Goal: Task Accomplishment & Management: Use online tool/utility

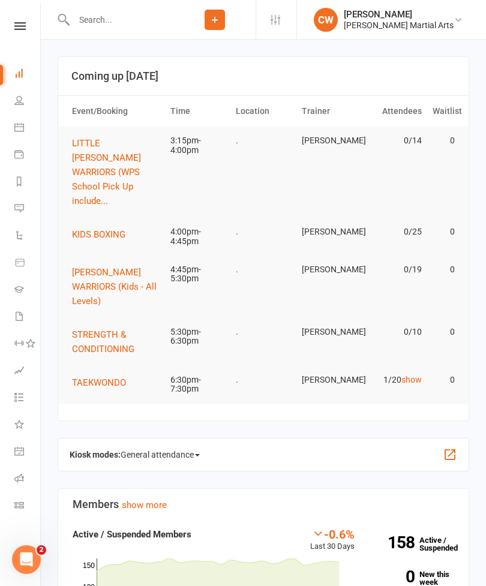
click at [107, 154] on span "LITTLE [PERSON_NAME] WARRIORS (WPS School Pick Up include..." at bounding box center [106, 172] width 69 height 68
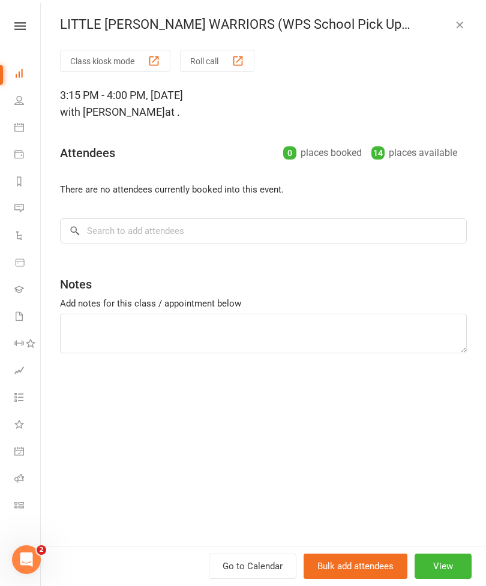
click at [131, 58] on button "Class kiosk mode" at bounding box center [115, 61] width 110 height 22
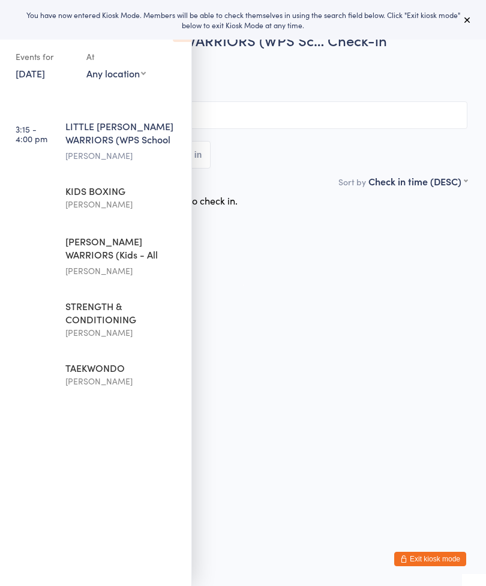
click at [462, 21] on button at bounding box center [467, 20] width 14 height 14
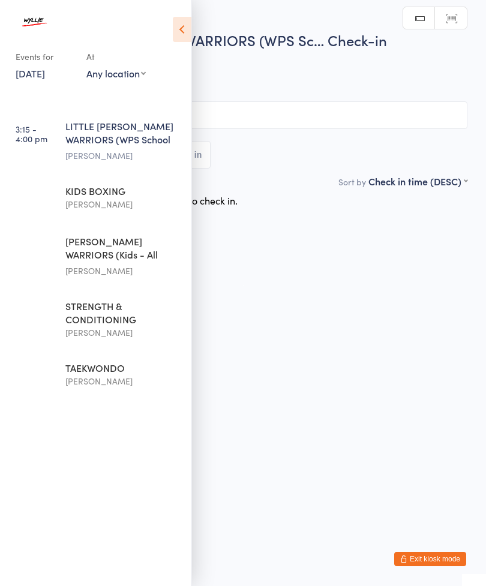
click at [178, 38] on icon at bounding box center [182, 29] width 19 height 25
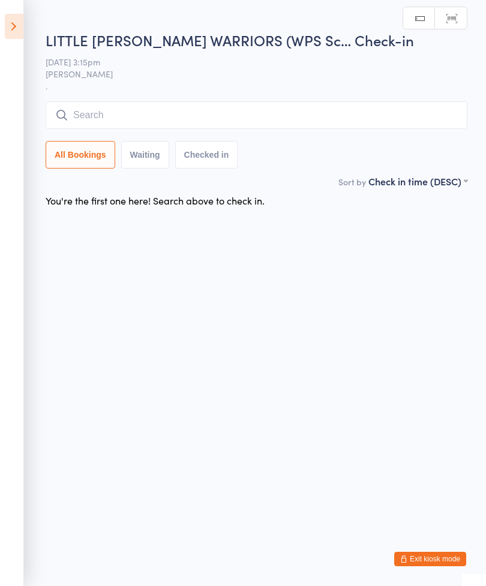
click at [251, 114] on input "search" at bounding box center [257, 115] width 422 height 28
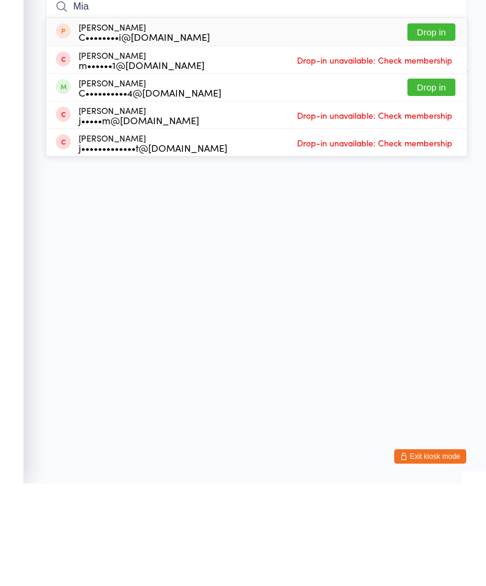
type input "Mia"
click at [442, 181] on button "Drop in" at bounding box center [431, 189] width 48 height 17
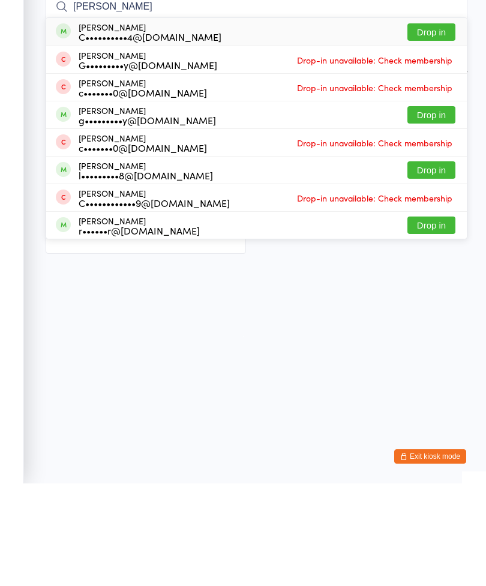
type input "[PERSON_NAME]"
click at [441, 126] on button "Drop in" at bounding box center [431, 134] width 48 height 17
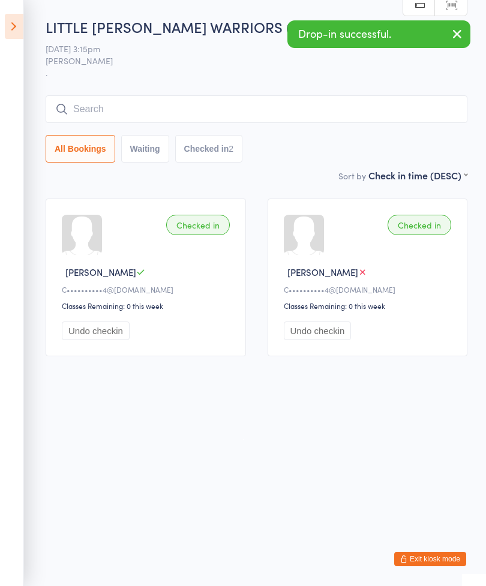
click at [273, 107] on input "search" at bounding box center [257, 109] width 422 height 28
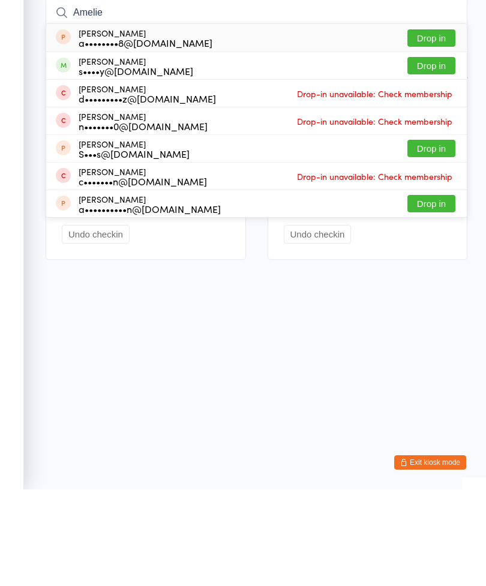
type input "Amelie"
click at [439, 154] on button "Drop in" at bounding box center [431, 162] width 48 height 17
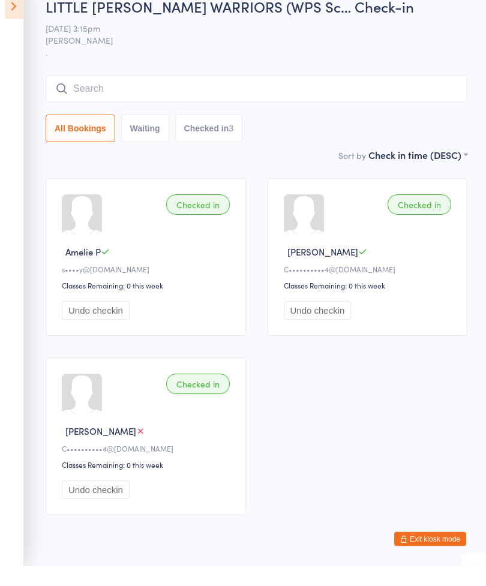
click at [262, 98] on input "search" at bounding box center [257, 109] width 422 height 28
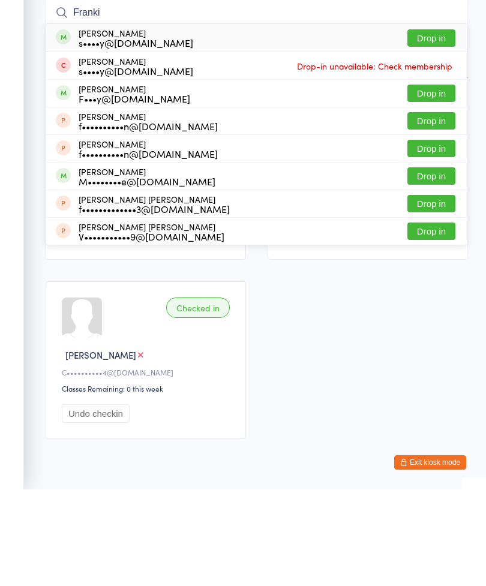
type input "Franki"
click at [444, 126] on button "Drop in" at bounding box center [431, 134] width 48 height 17
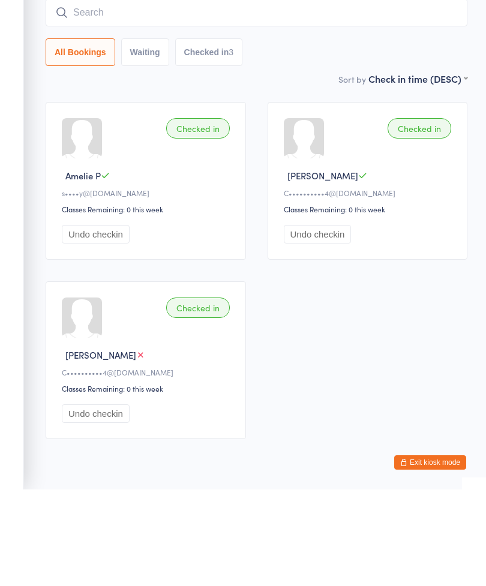
scroll to position [44, 0]
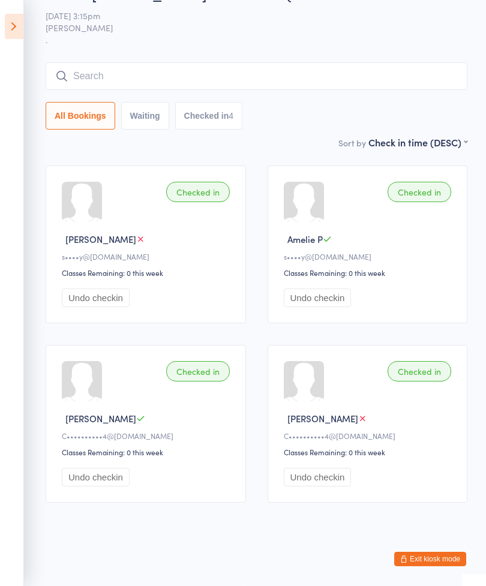
click at [258, 62] on input "search" at bounding box center [257, 76] width 422 height 28
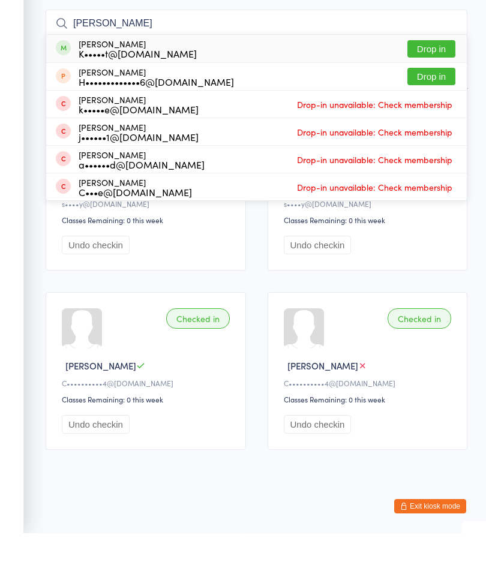
type input "[PERSON_NAME]"
click at [438, 93] on button "Drop in" at bounding box center [431, 101] width 48 height 17
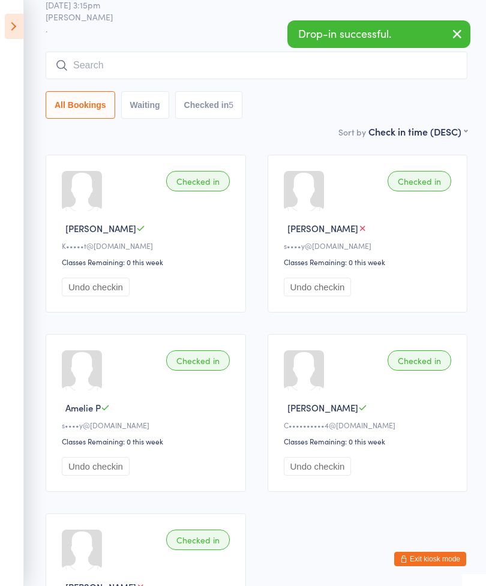
click at [237, 57] on input "search" at bounding box center [257, 66] width 422 height 28
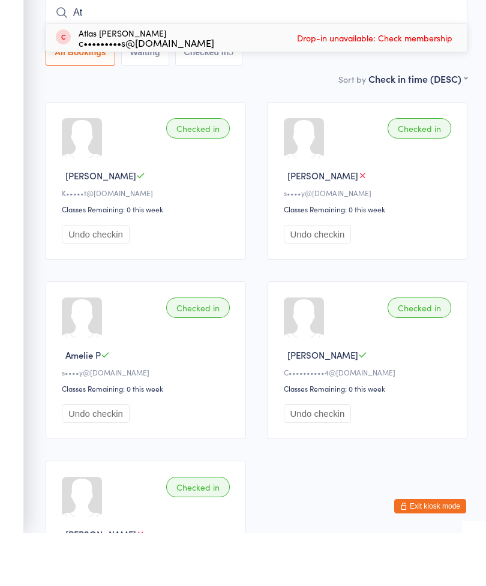
type input "A"
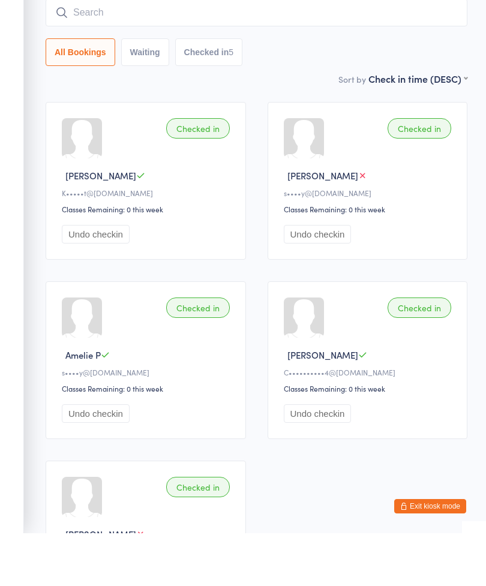
type input "X"
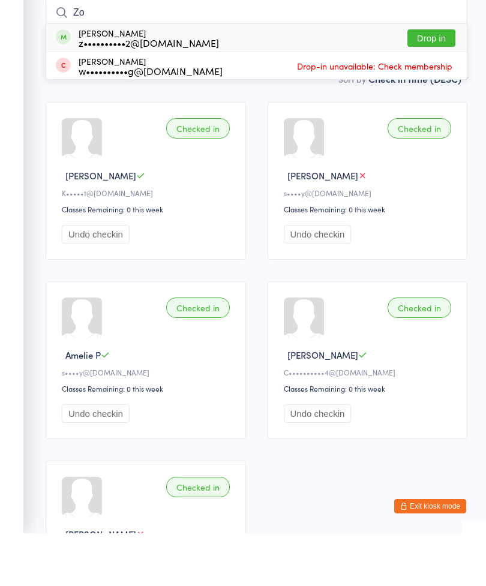
type input "Z"
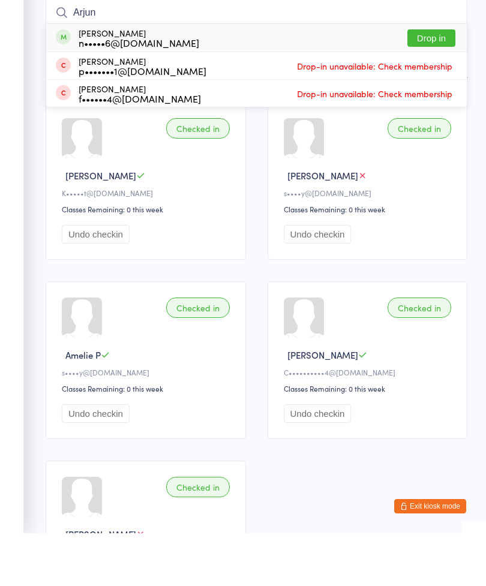
type input "Arjun"
click at [439, 82] on button "Drop in" at bounding box center [431, 90] width 48 height 17
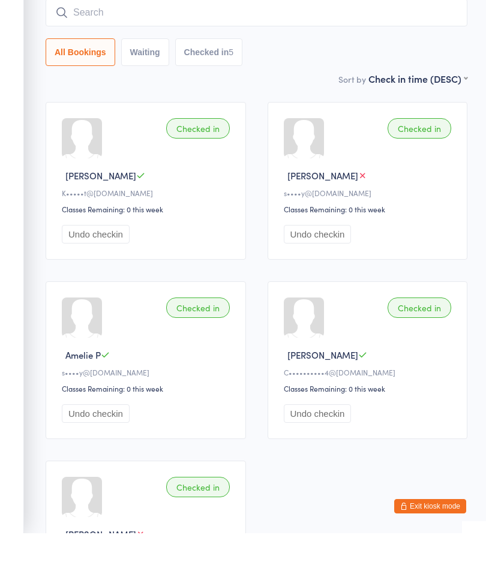
scroll to position [97, 0]
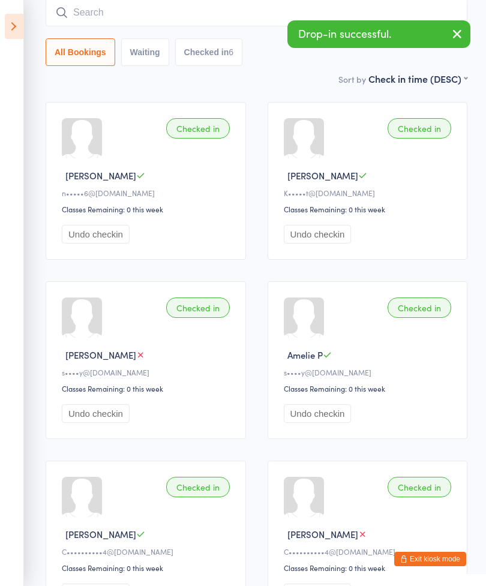
click at [225, 19] on input "search" at bounding box center [257, 13] width 422 height 28
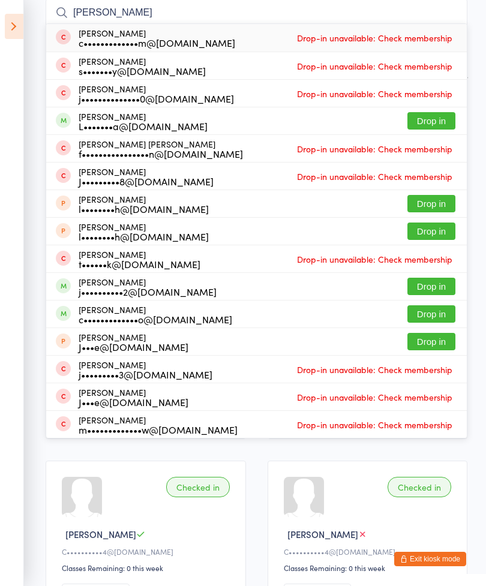
type input "[PERSON_NAME]"
click at [444, 126] on button "Drop in" at bounding box center [431, 120] width 48 height 17
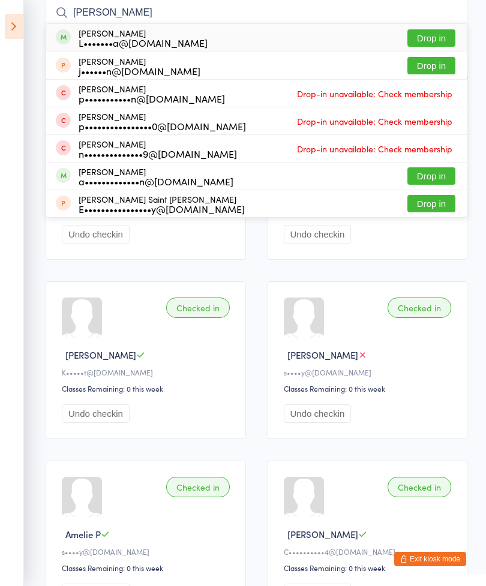
type input "[PERSON_NAME]"
click at [433, 41] on button "Drop in" at bounding box center [431, 37] width 48 height 17
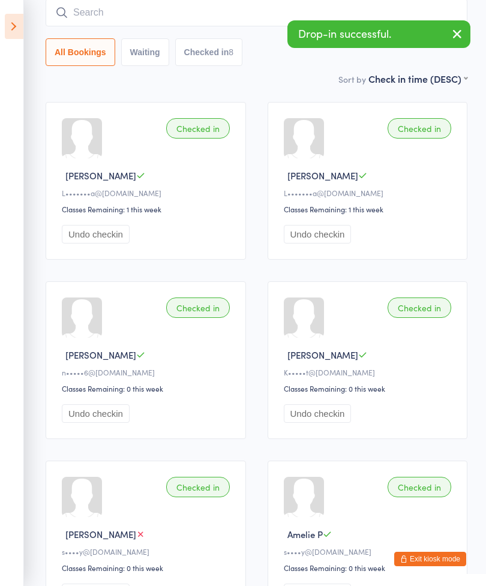
click at [208, 20] on input "search" at bounding box center [257, 13] width 422 height 28
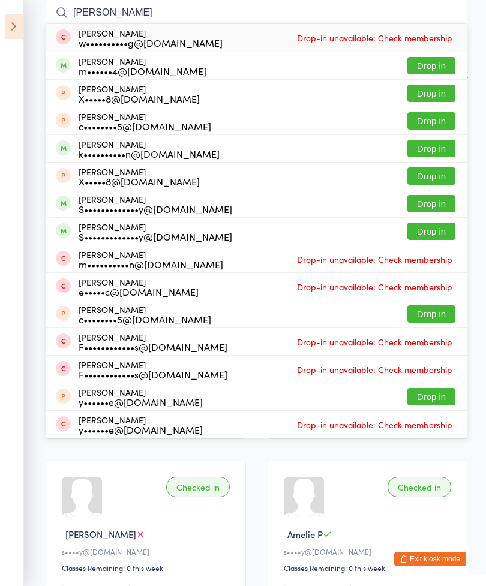
type input "[PERSON_NAME]"
click at [438, 68] on button "Drop in" at bounding box center [431, 65] width 48 height 17
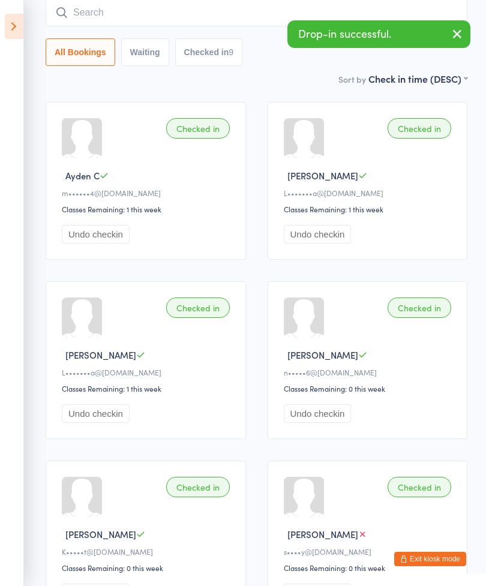
click at [91, 23] on input "search" at bounding box center [257, 13] width 422 height 28
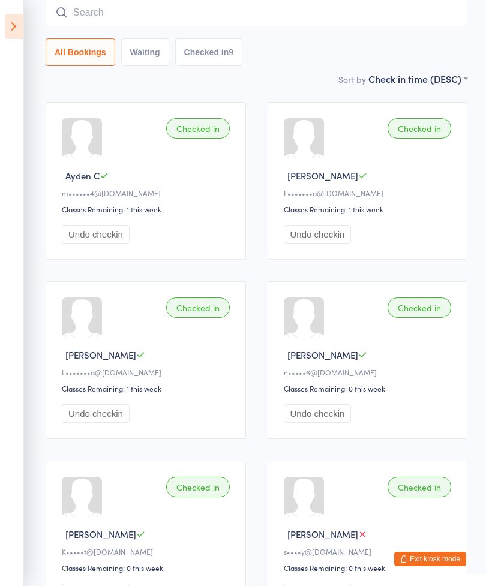
click at [175, 14] on input "search" at bounding box center [257, 13] width 422 height 28
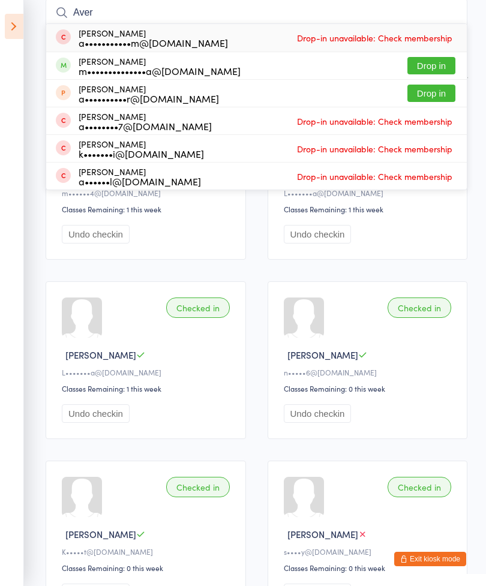
type input "Aver"
click at [449, 66] on button "Drop in" at bounding box center [431, 65] width 48 height 17
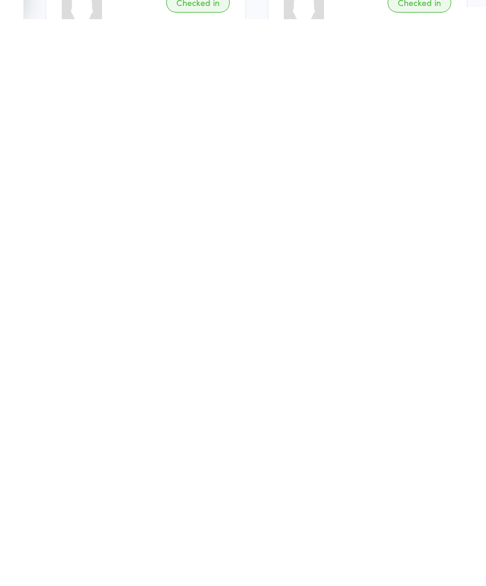
scroll to position [0, 0]
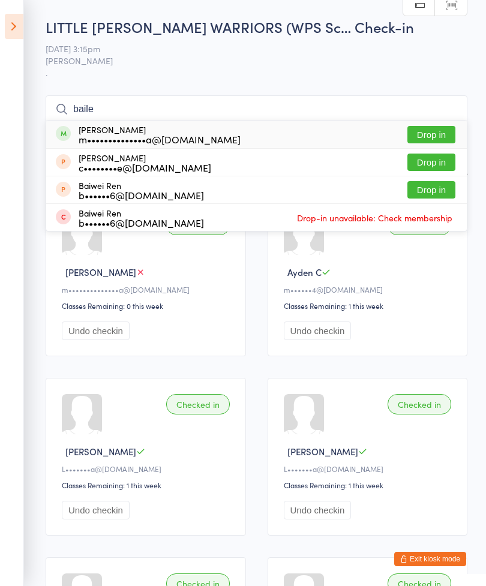
type input "baile"
click at [439, 136] on button "Drop in" at bounding box center [431, 134] width 48 height 17
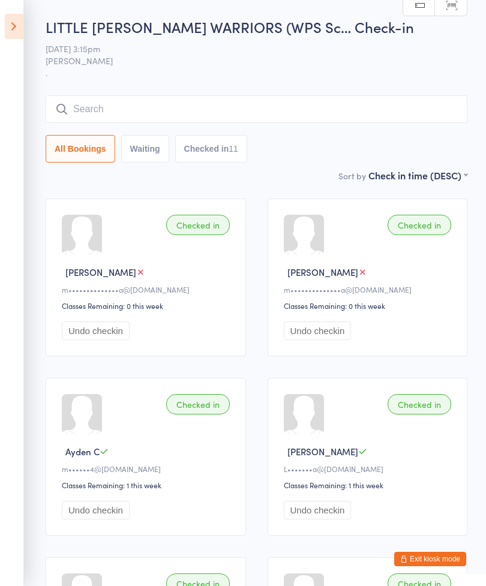
click at [272, 112] on input "search" at bounding box center [257, 109] width 422 height 28
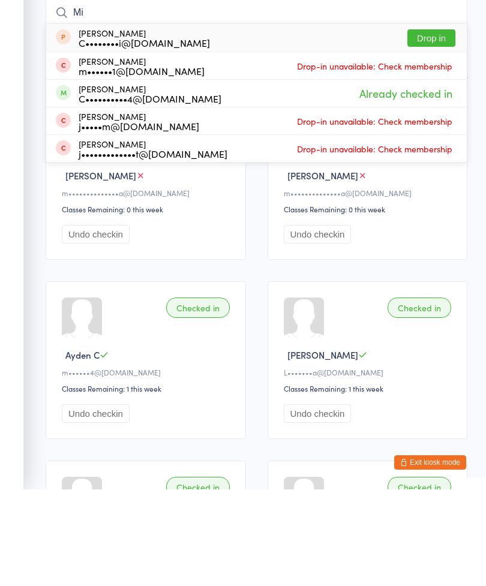
type input "M"
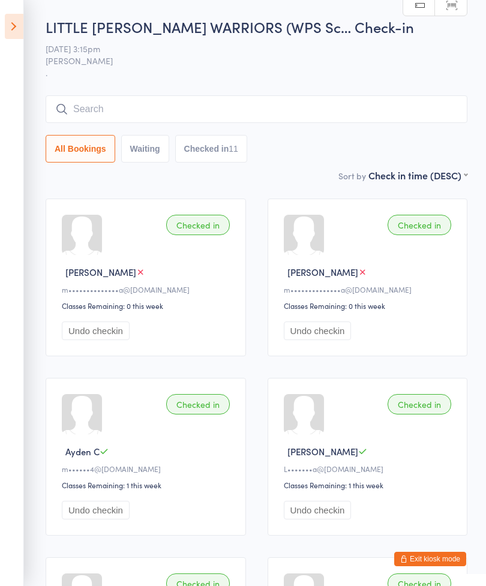
click at [8, 22] on icon at bounding box center [14, 26] width 19 height 25
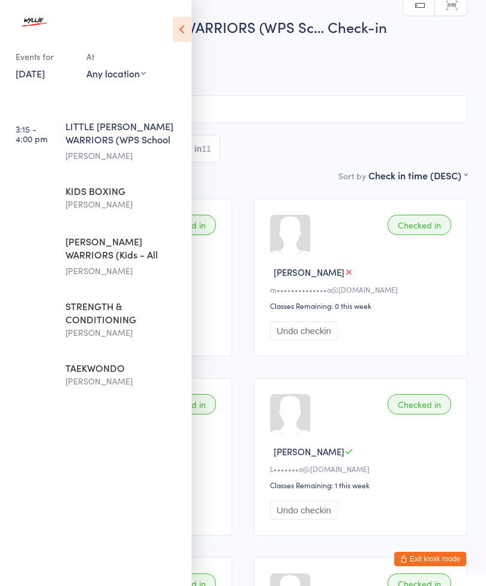
click at [73, 191] on div "KIDS BOXING" at bounding box center [123, 190] width 116 height 13
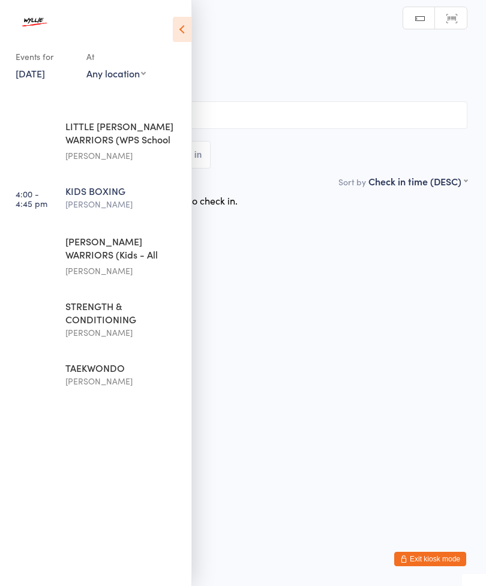
click at [175, 25] on icon at bounding box center [182, 29] width 19 height 25
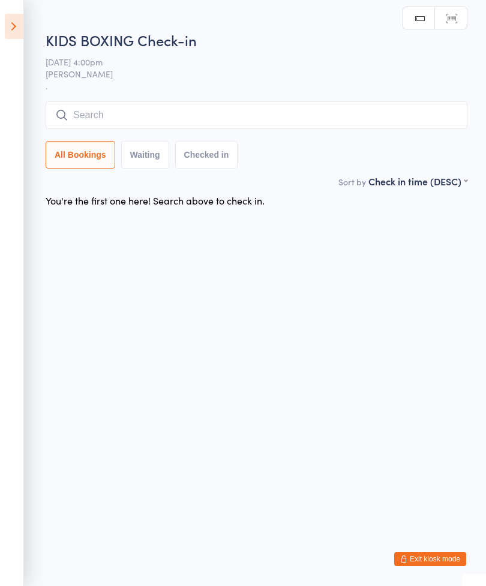
click at [124, 128] on input "search" at bounding box center [257, 115] width 422 height 28
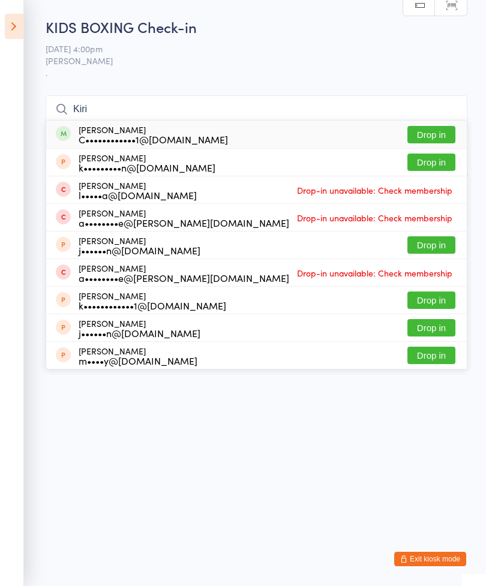
type input "Kiri"
click at [446, 134] on button "Drop in" at bounding box center [431, 134] width 48 height 17
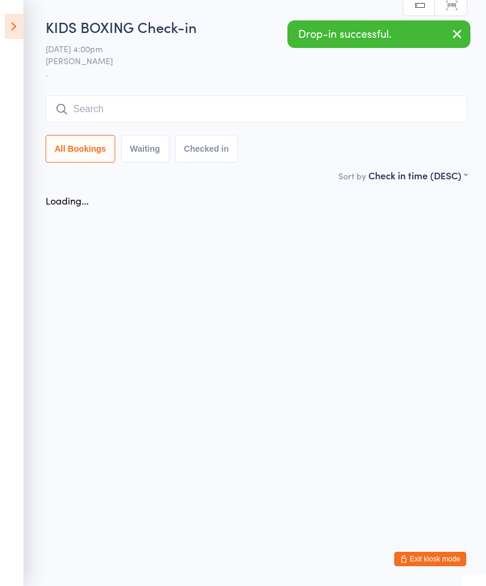
click at [230, 110] on input "search" at bounding box center [257, 109] width 422 height 28
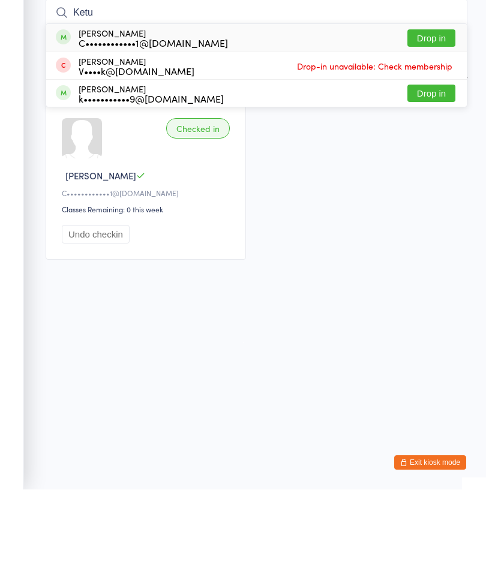
type input "Ketu"
click at [436, 126] on button "Drop in" at bounding box center [431, 134] width 48 height 17
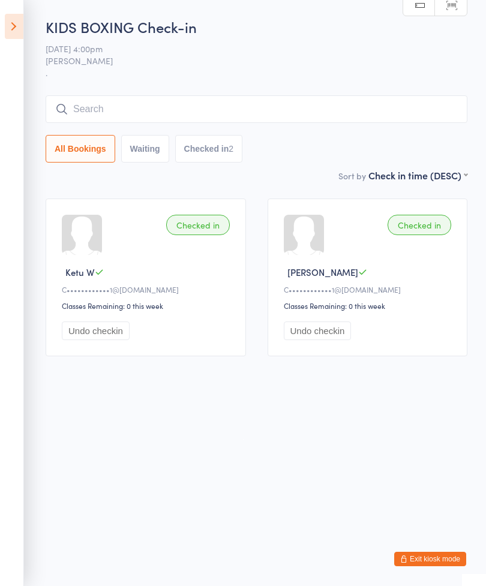
click at [170, 108] on input "search" at bounding box center [257, 109] width 422 height 28
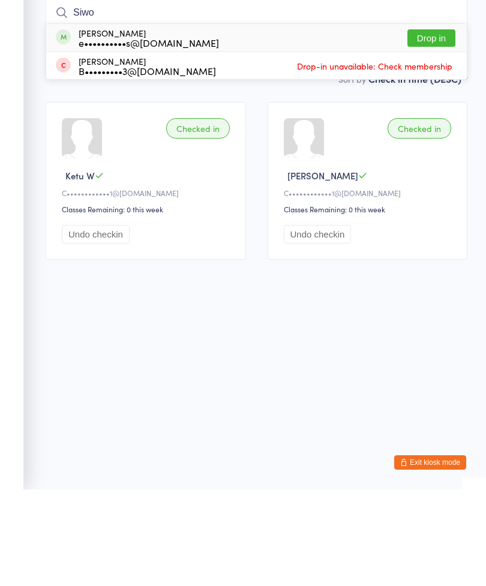
type input "Siwo"
click at [425, 126] on button "Drop in" at bounding box center [431, 134] width 48 height 17
